Goal: Find specific page/section: Find specific page/section

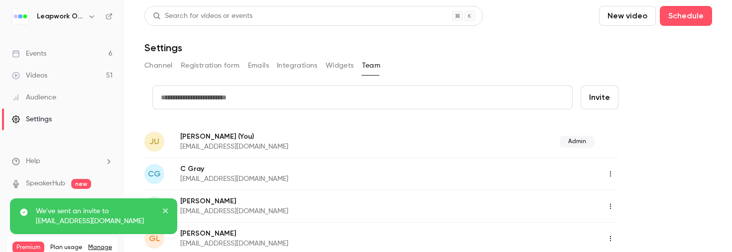
scroll to position [24, 0]
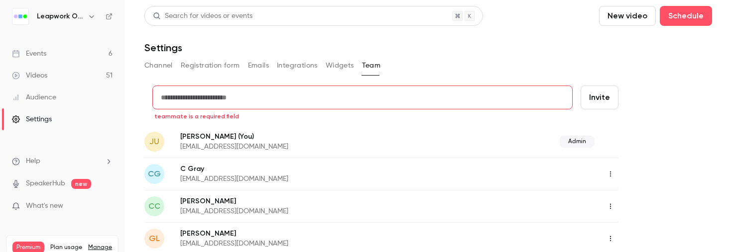
scroll to position [555, 0]
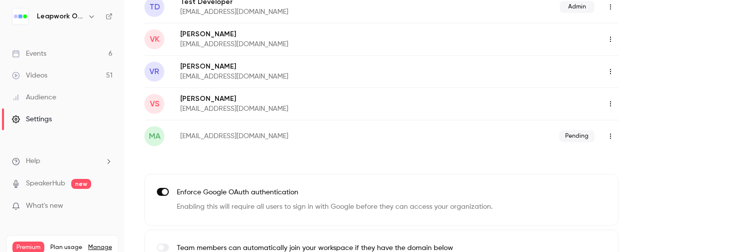
click at [34, 54] on div "Events" at bounding box center [29, 54] width 34 height 10
